Goal: Navigation & Orientation: Find specific page/section

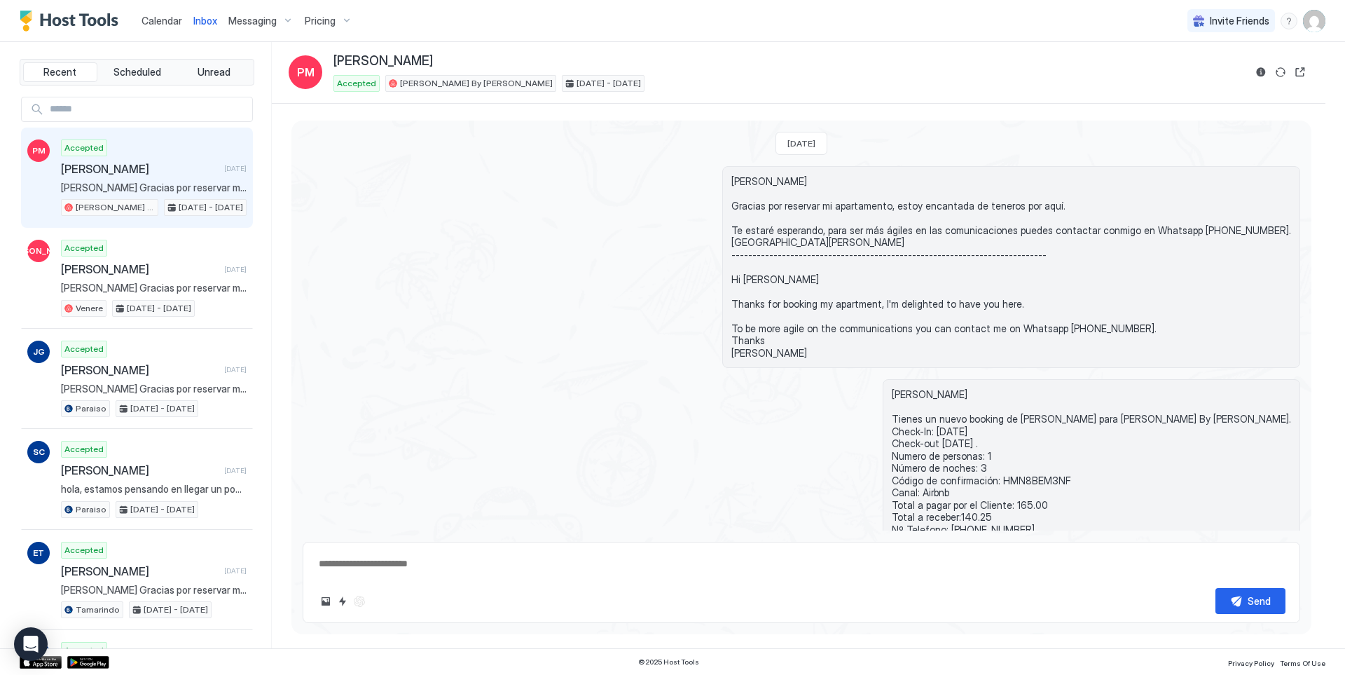
scroll to position [111, 0]
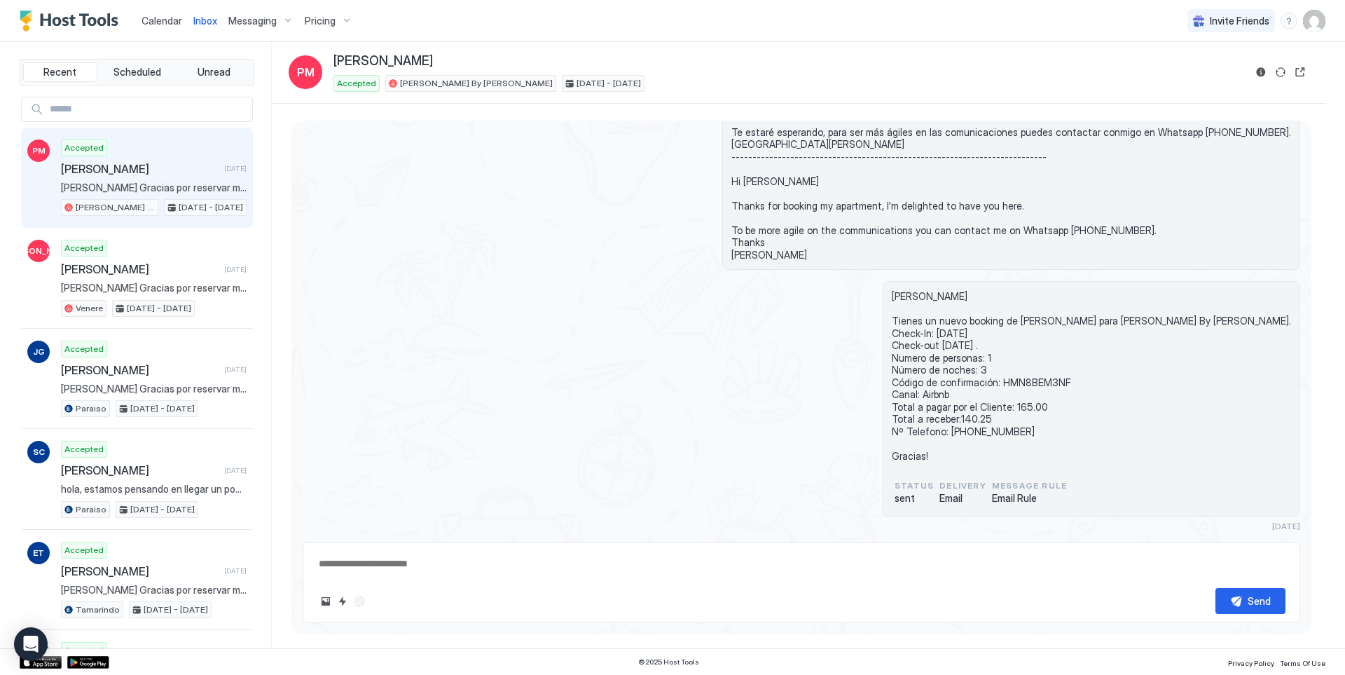
click at [165, 25] on span "Calendar" at bounding box center [162, 21] width 41 height 12
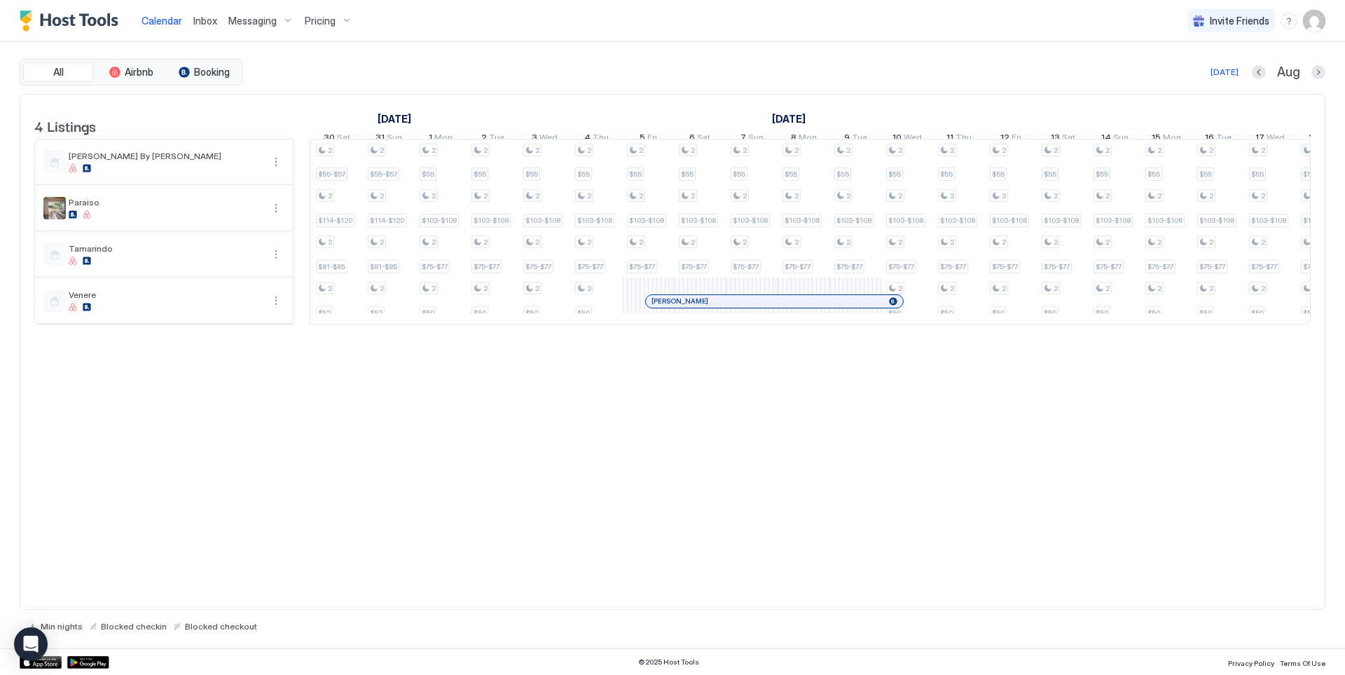
scroll to position [0, 1404]
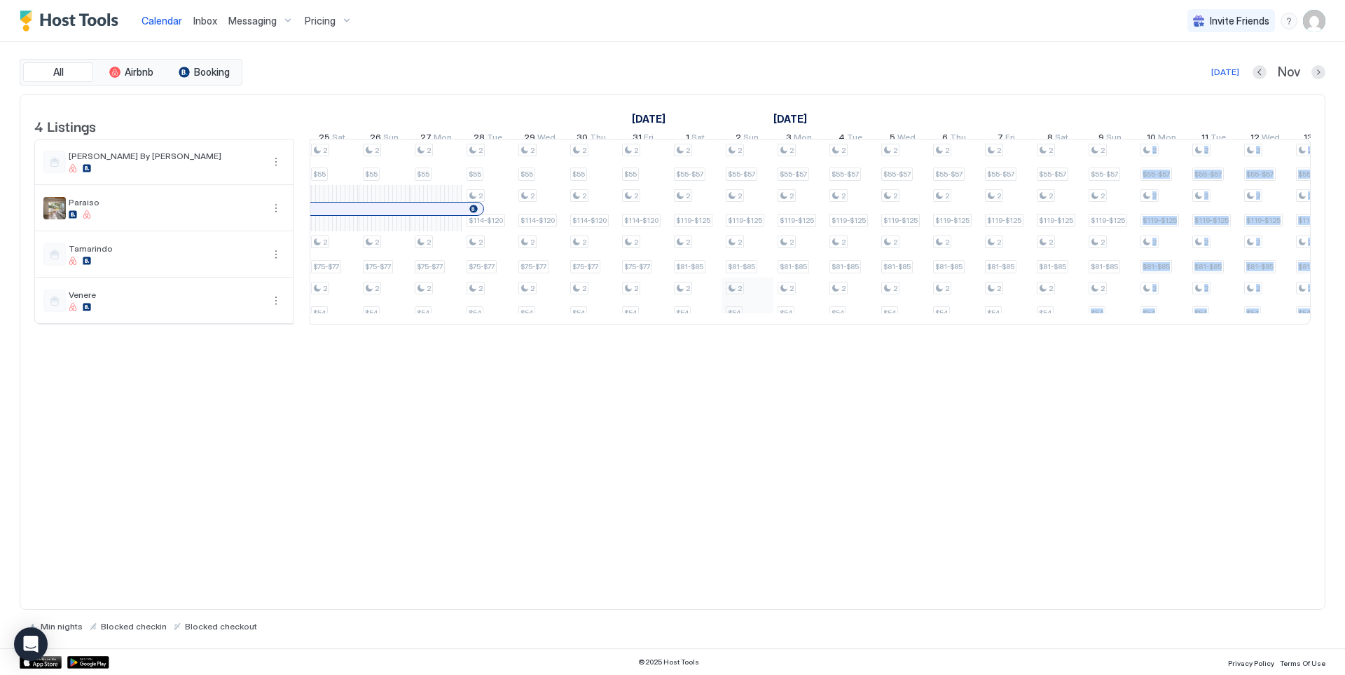
drag, startPoint x: 956, startPoint y: 345, endPoint x: 738, endPoint y: 315, distance: 219.8
click at [748, 319] on table "4 Listings [DATE] [DATE] [DATE] 4 Sat 5 Sun 6 Mon 7 Tue 8 Wed 9 Thu 10 Fri 11 S…" at bounding box center [672, 210] width 1276 height 230
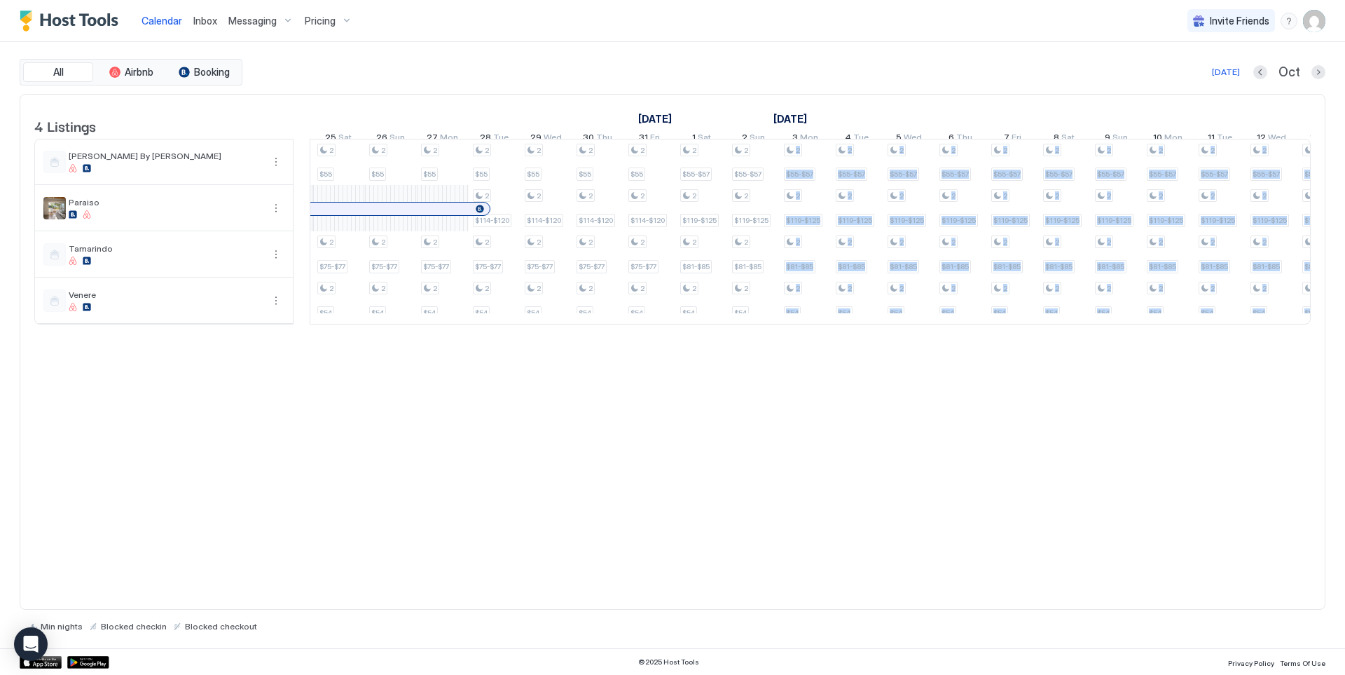
click at [163, 26] on span "Calendar" at bounding box center [162, 21] width 41 height 12
click at [188, 20] on div "Inbox" at bounding box center [205, 21] width 35 height 26
click at [200, 22] on span "Inbox" at bounding box center [205, 21] width 24 height 12
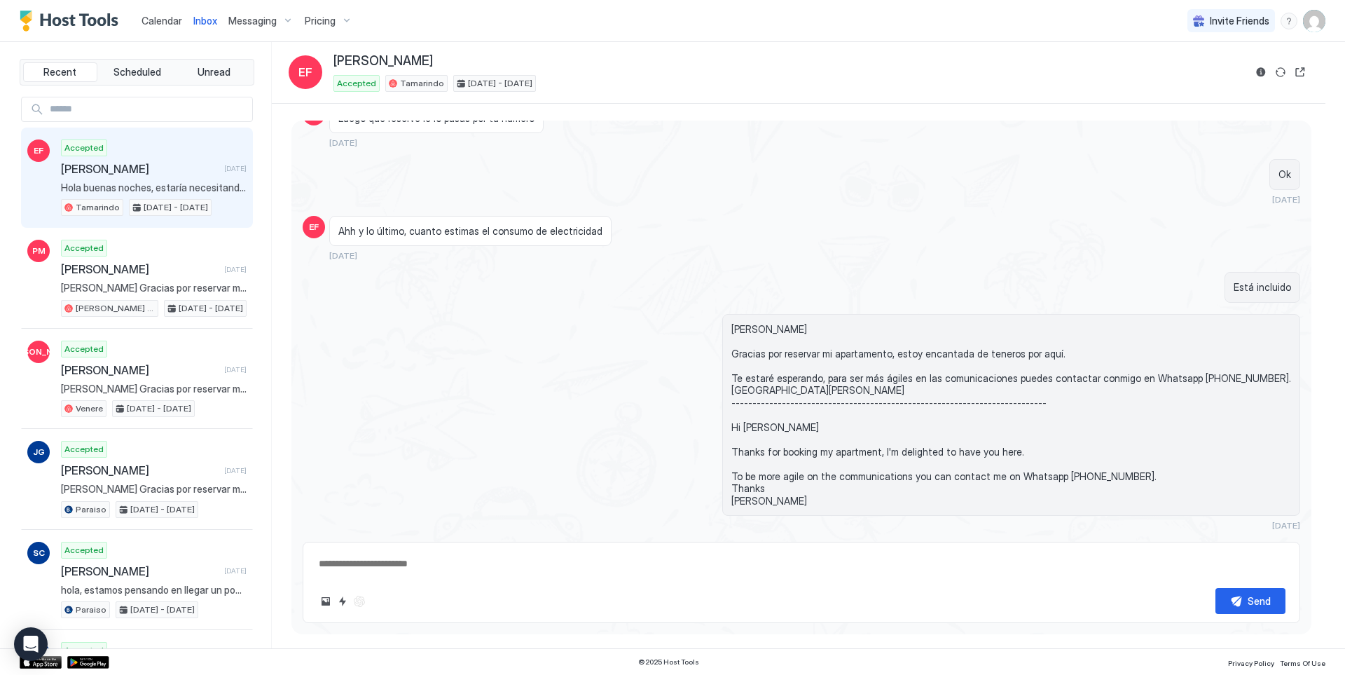
click at [165, 22] on span "Calendar" at bounding box center [162, 21] width 41 height 12
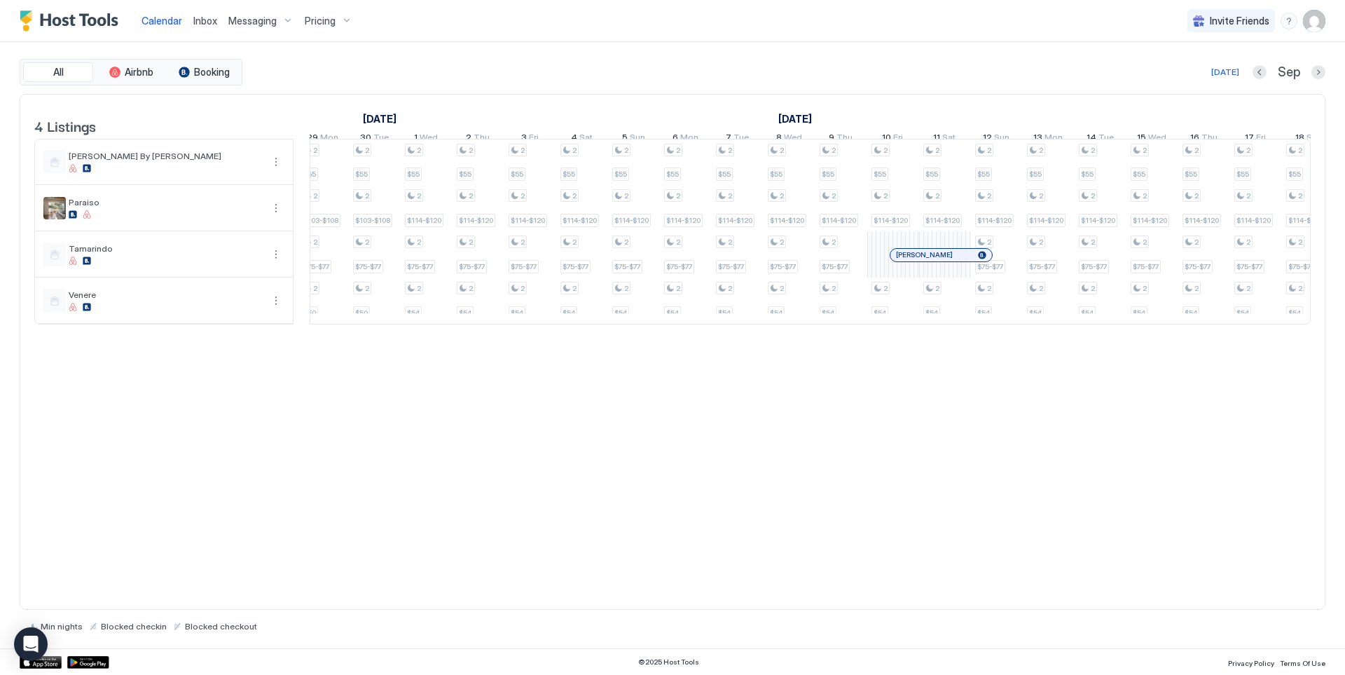
click at [204, 24] on span "Inbox" at bounding box center [205, 21] width 24 height 12
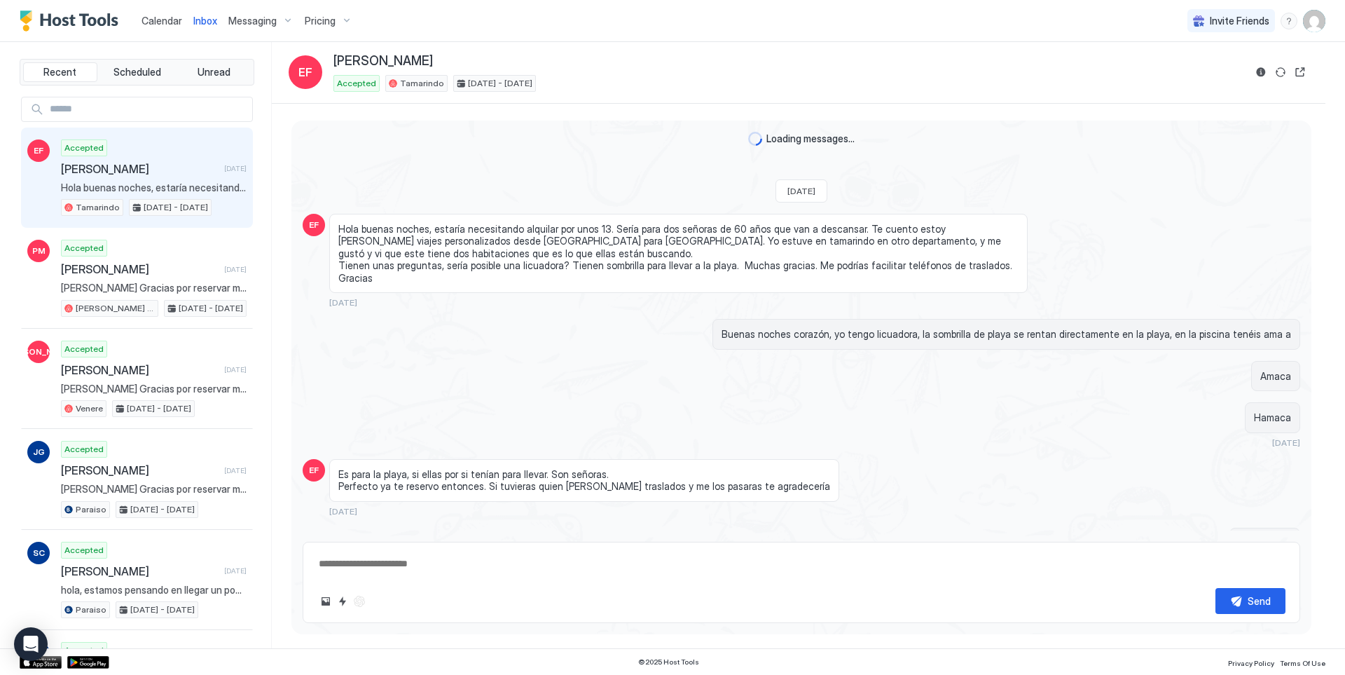
scroll to position [606, 0]
